Goal: Find specific fact: Find specific fact

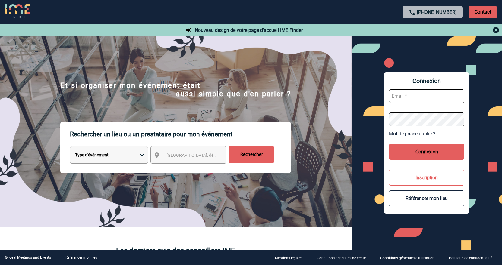
type input "cleborgne@ime-groupe.com"
click at [433, 151] on button "Connexion" at bounding box center [426, 152] width 75 height 16
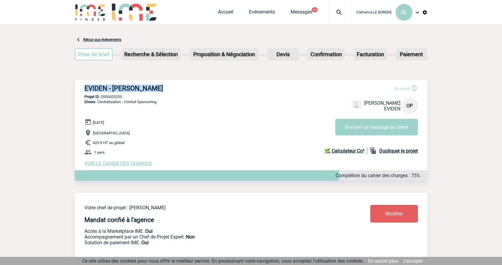
drag, startPoint x: 83, startPoint y: 89, endPoint x: 158, endPoint y: 89, distance: 74.7
click at [158, 89] on div "EVIDEN - [PERSON_NAME] En cours [PERSON_NAME] EVIDEN OP Envoyer un message au c…" at bounding box center [251, 126] width 352 height 92
copy h3 "EVIDEN - [PERSON_NAME]"
drag, startPoint x: 102, startPoint y: 98, endPoint x: 126, endPoint y: 98, distance: 23.8
click at [126, 98] on p "Projet ID : 2000425255" at bounding box center [251, 97] width 352 height 5
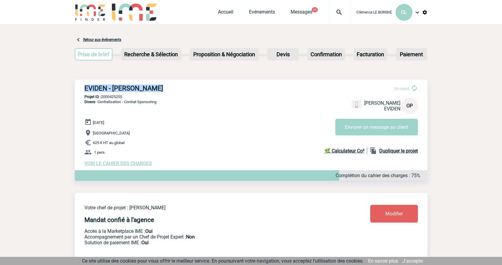
copy p "2000425255"
